Goal: Information Seeking & Learning: Learn about a topic

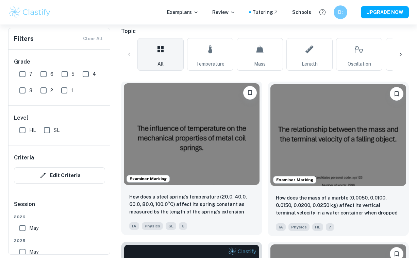
scroll to position [151, 0]
click at [232, 155] on img at bounding box center [192, 134] width 136 height 102
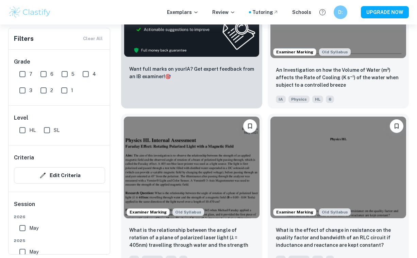
scroll to position [5570, 0]
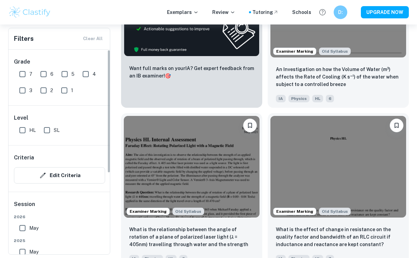
click at [45, 75] on input "6" at bounding box center [44, 74] width 14 height 14
checkbox input "true"
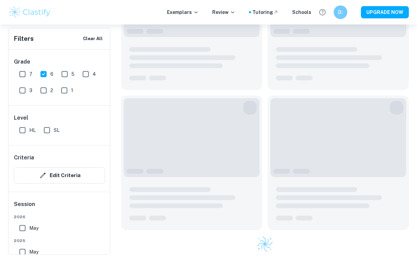
scroll to position [1414, 0]
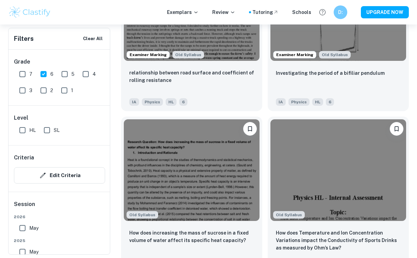
click at [23, 72] on input "7" at bounding box center [23, 74] width 14 height 14
checkbox input "true"
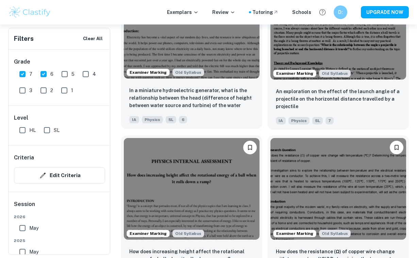
scroll to position [3802, 0]
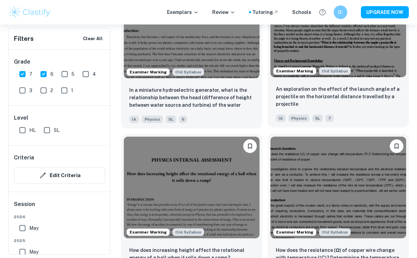
click at [369, 64] on img at bounding box center [338, 27] width 136 height 102
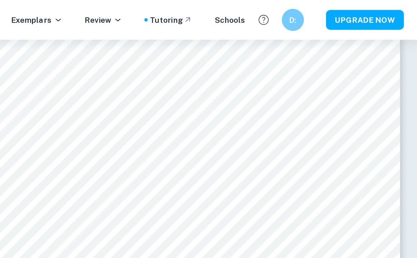
scroll to position [1601, 0]
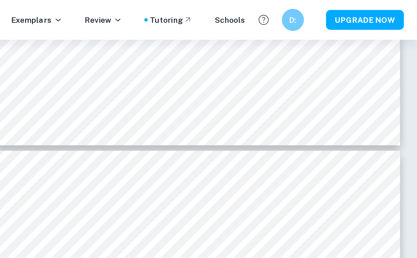
type input "4"
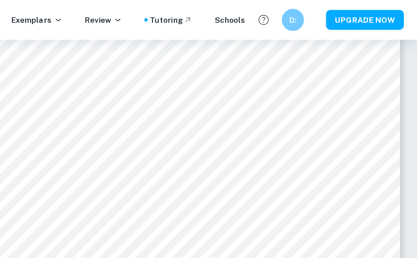
scroll to position [1320, 0]
